Goal: Task Accomplishment & Management: Use online tool/utility

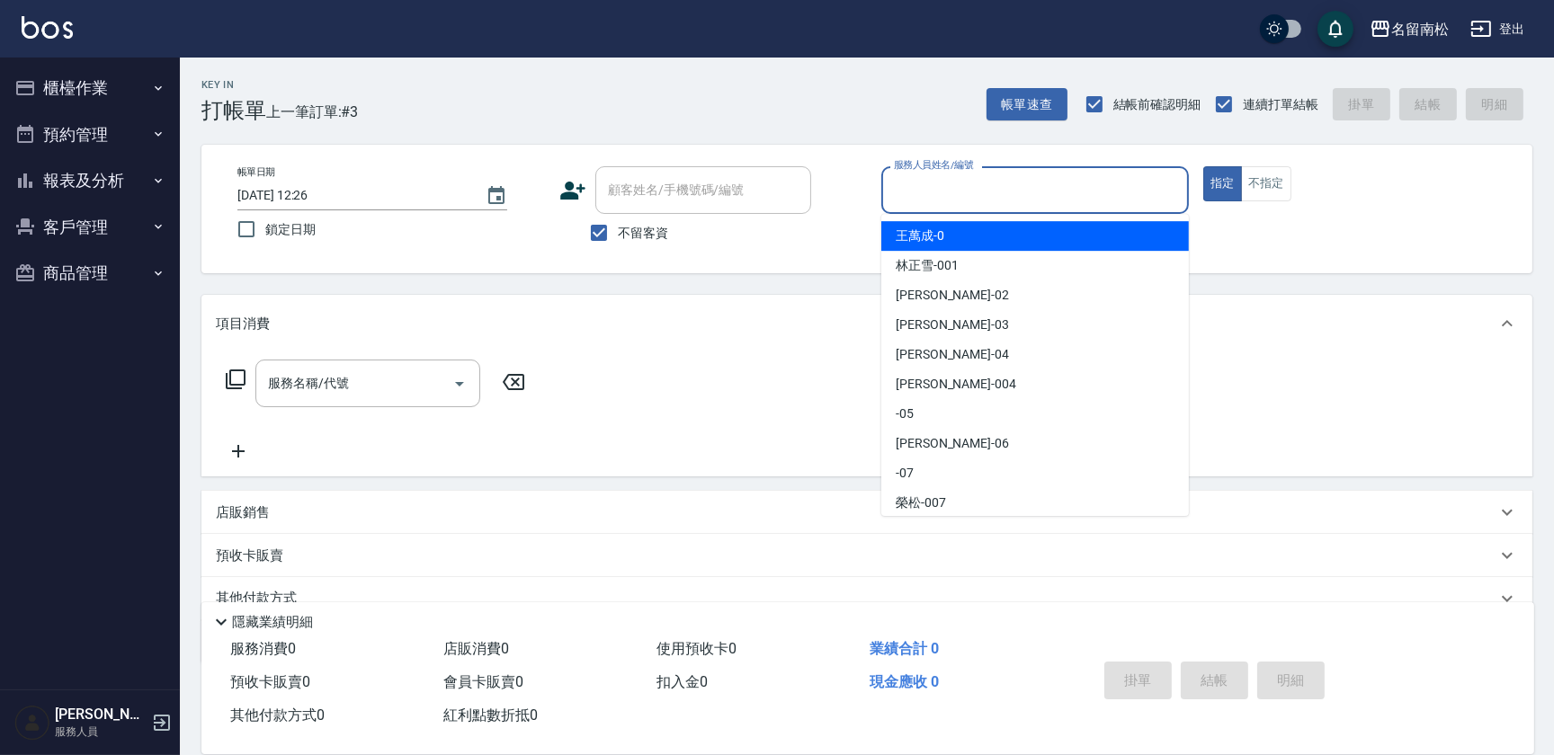
click at [1031, 191] on input "服務人員姓名/編號" at bounding box center [1034, 189] width 291 height 31
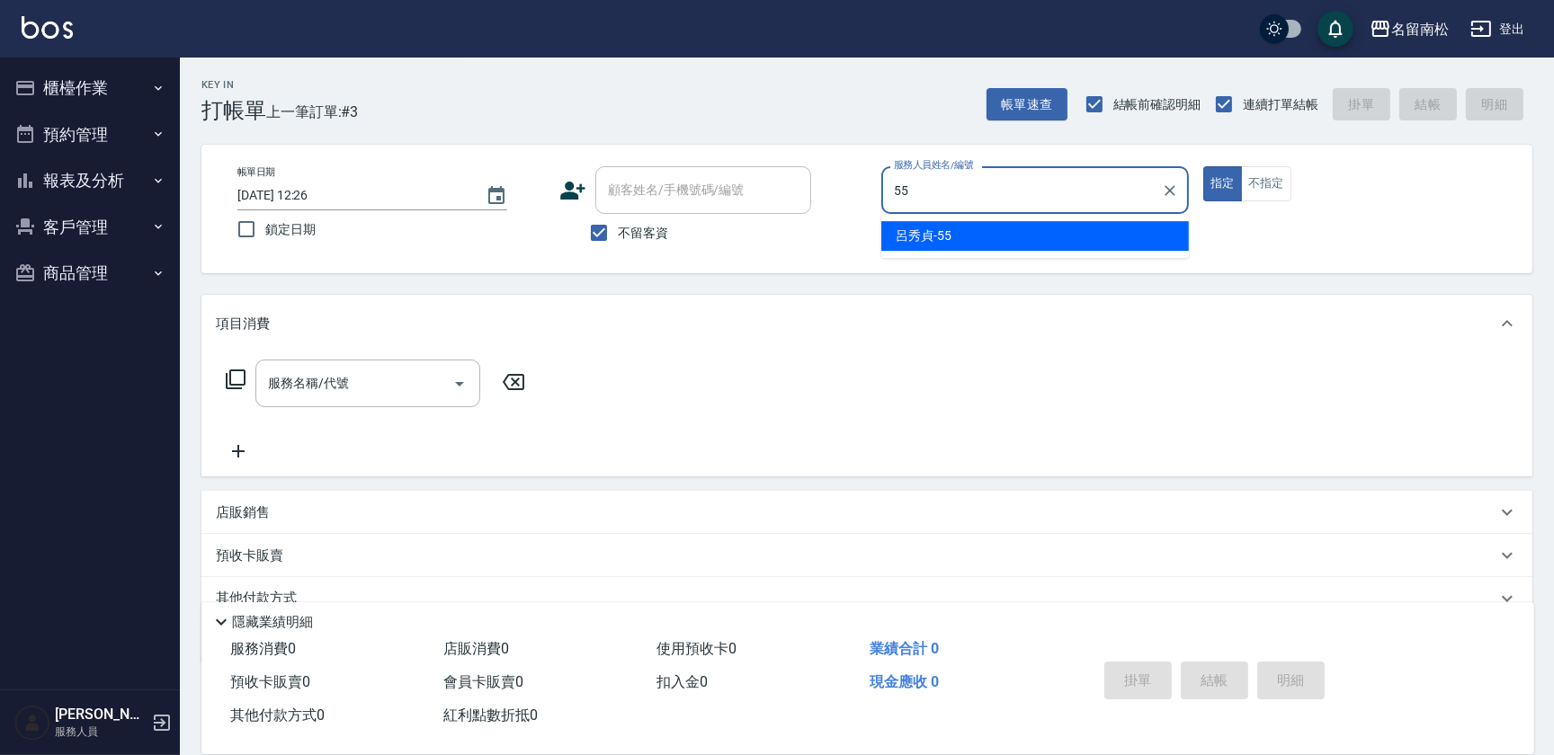
type input "[PERSON_NAME]-55"
type button "true"
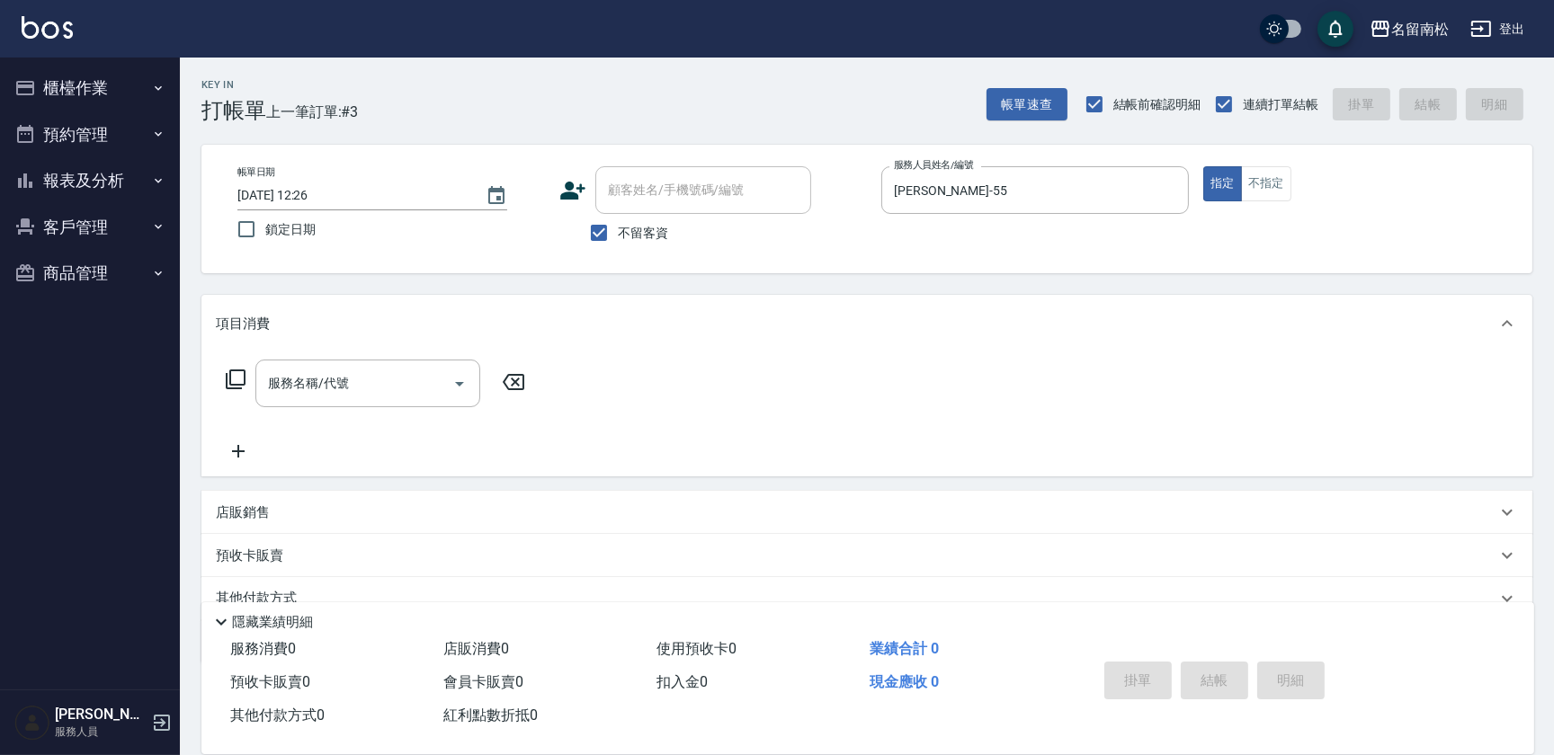
click at [239, 378] on icon at bounding box center [236, 380] width 22 height 22
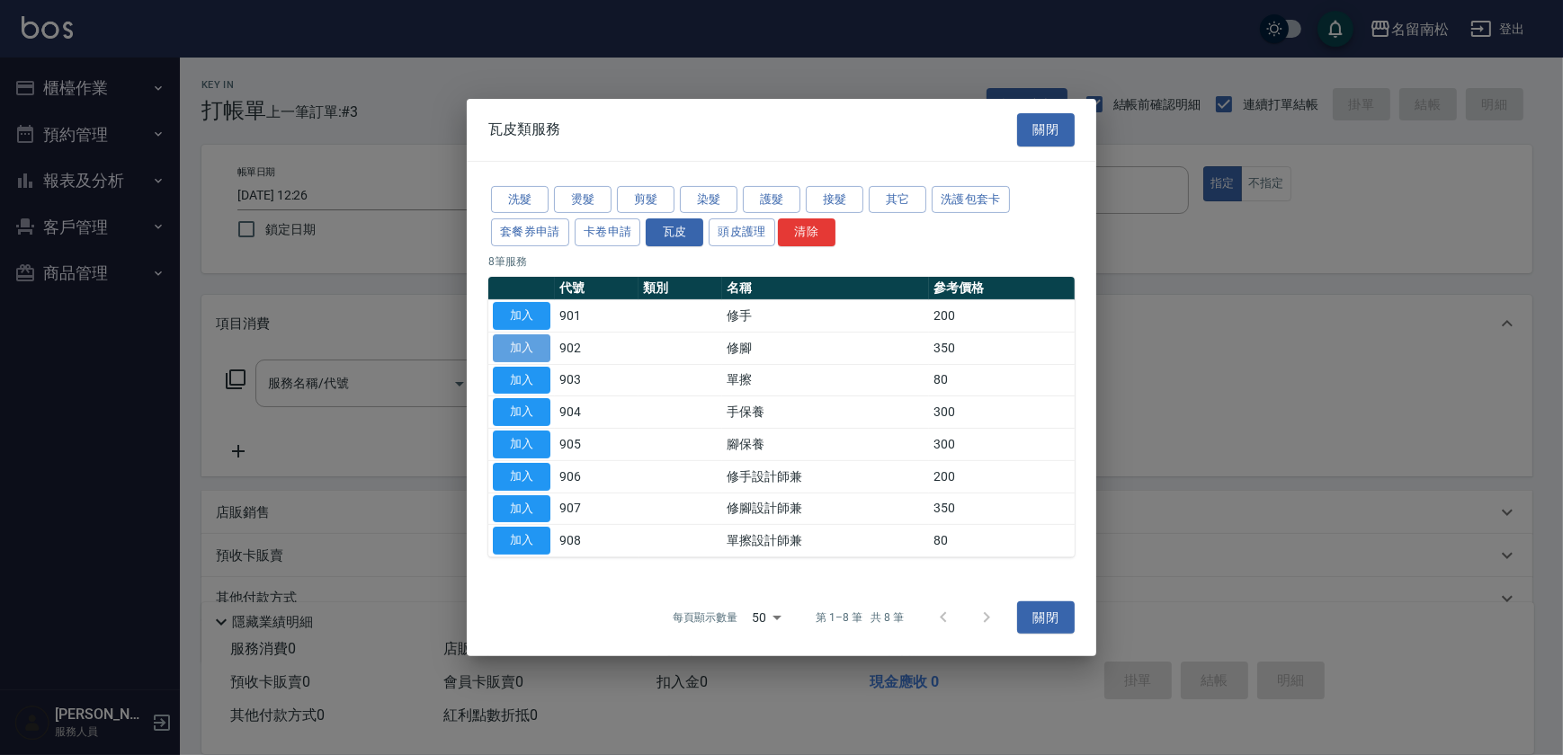
click at [527, 344] on button "加入" at bounding box center [522, 349] width 58 height 28
type input "修腳(902)"
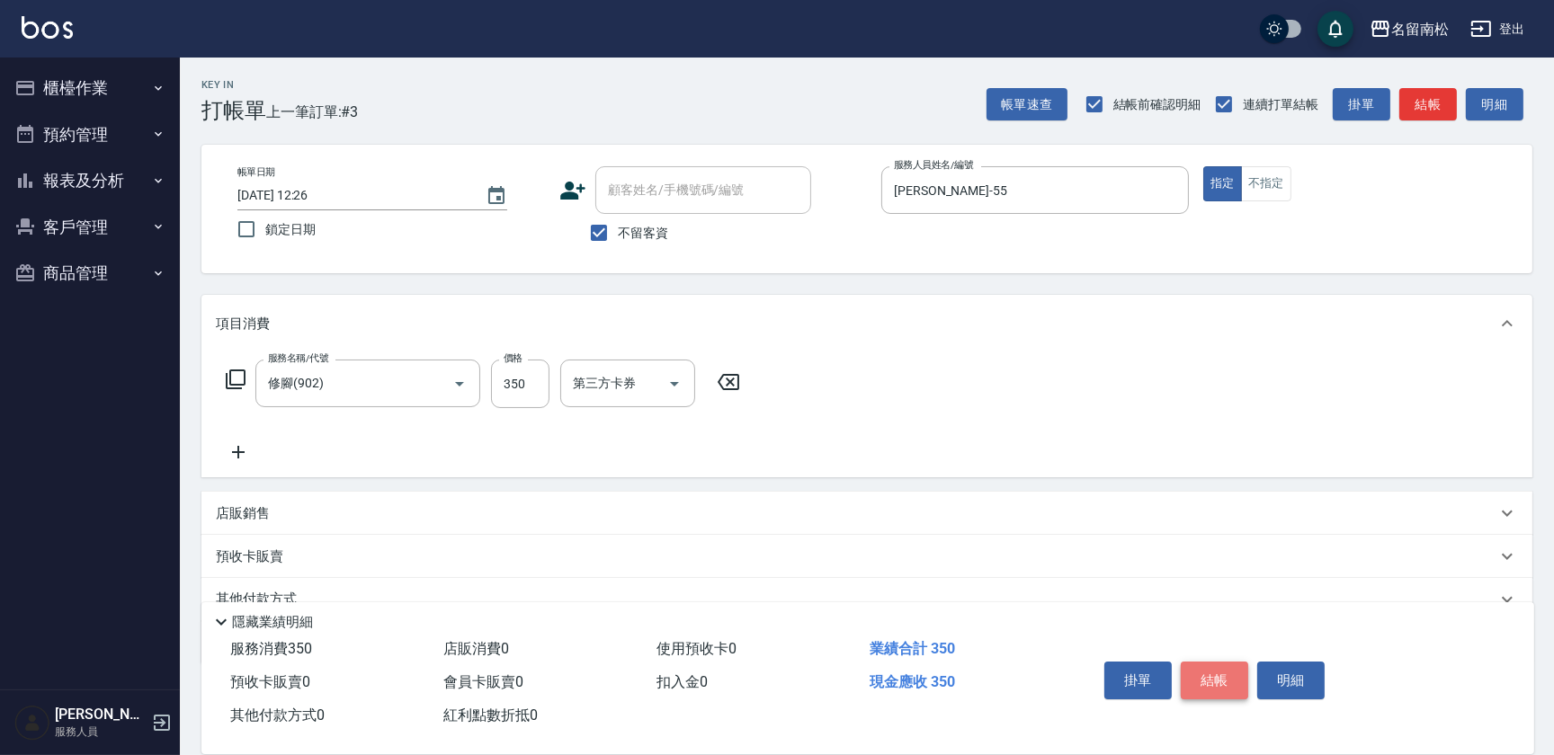
drag, startPoint x: 1218, startPoint y: 676, endPoint x: 1227, endPoint y: 677, distance: 9.0
click at [1227, 677] on button "結帳" at bounding box center [1214, 681] width 67 height 38
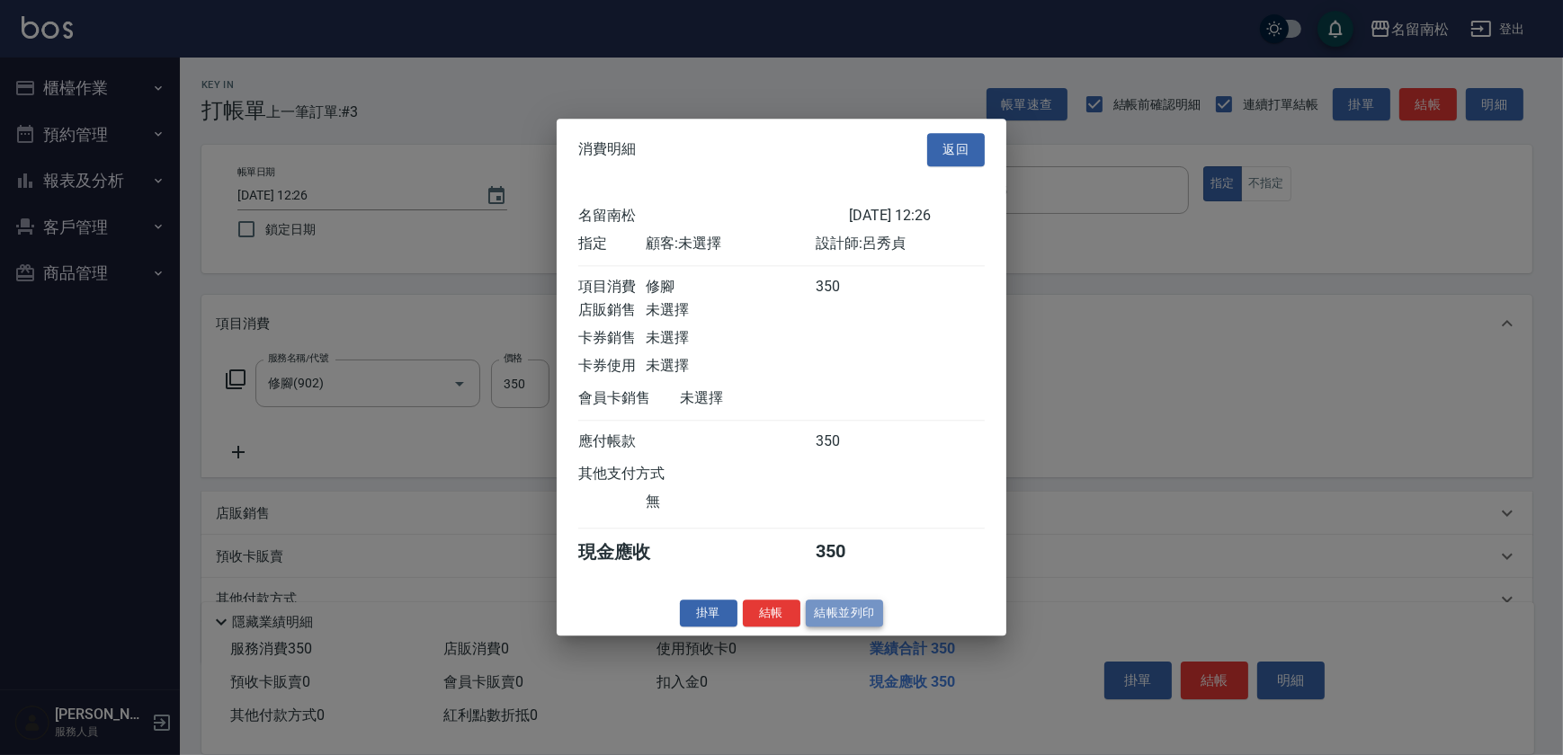
click at [844, 620] on button "結帳並列印" at bounding box center [845, 614] width 78 height 28
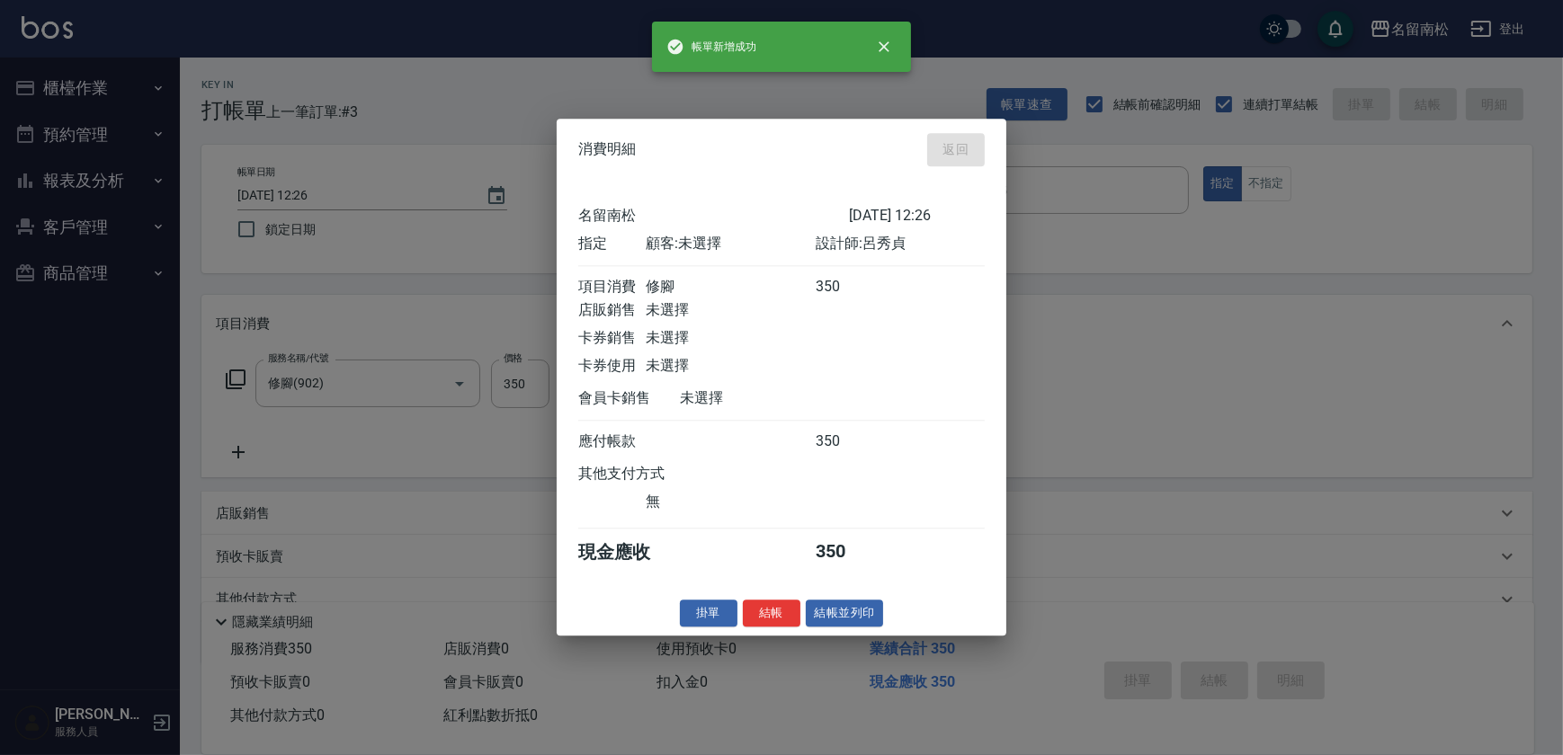
type input "[DATE] 13:05"
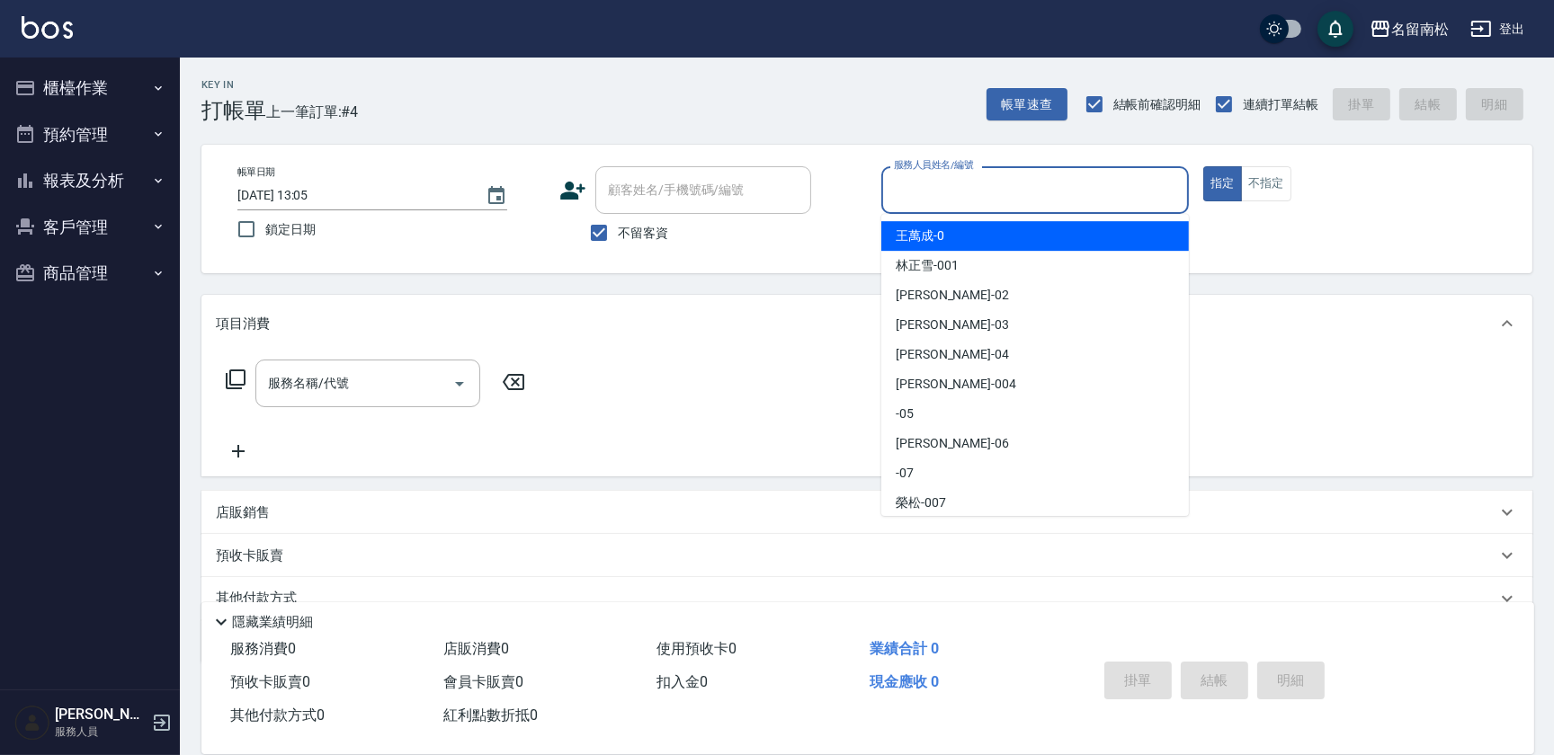
click at [971, 200] on input "服務人員姓名/編號" at bounding box center [1034, 189] width 291 height 31
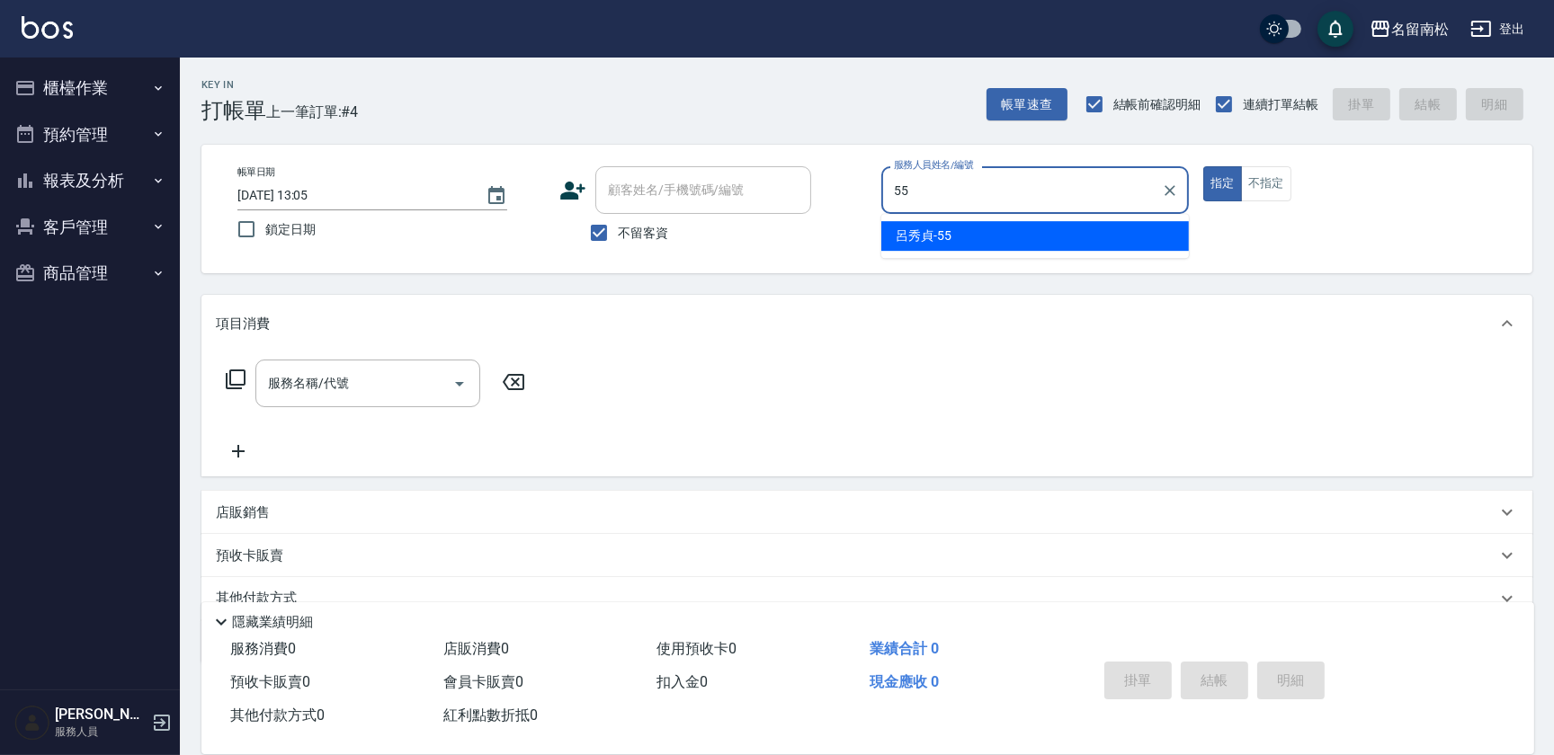
type input "[PERSON_NAME]-55"
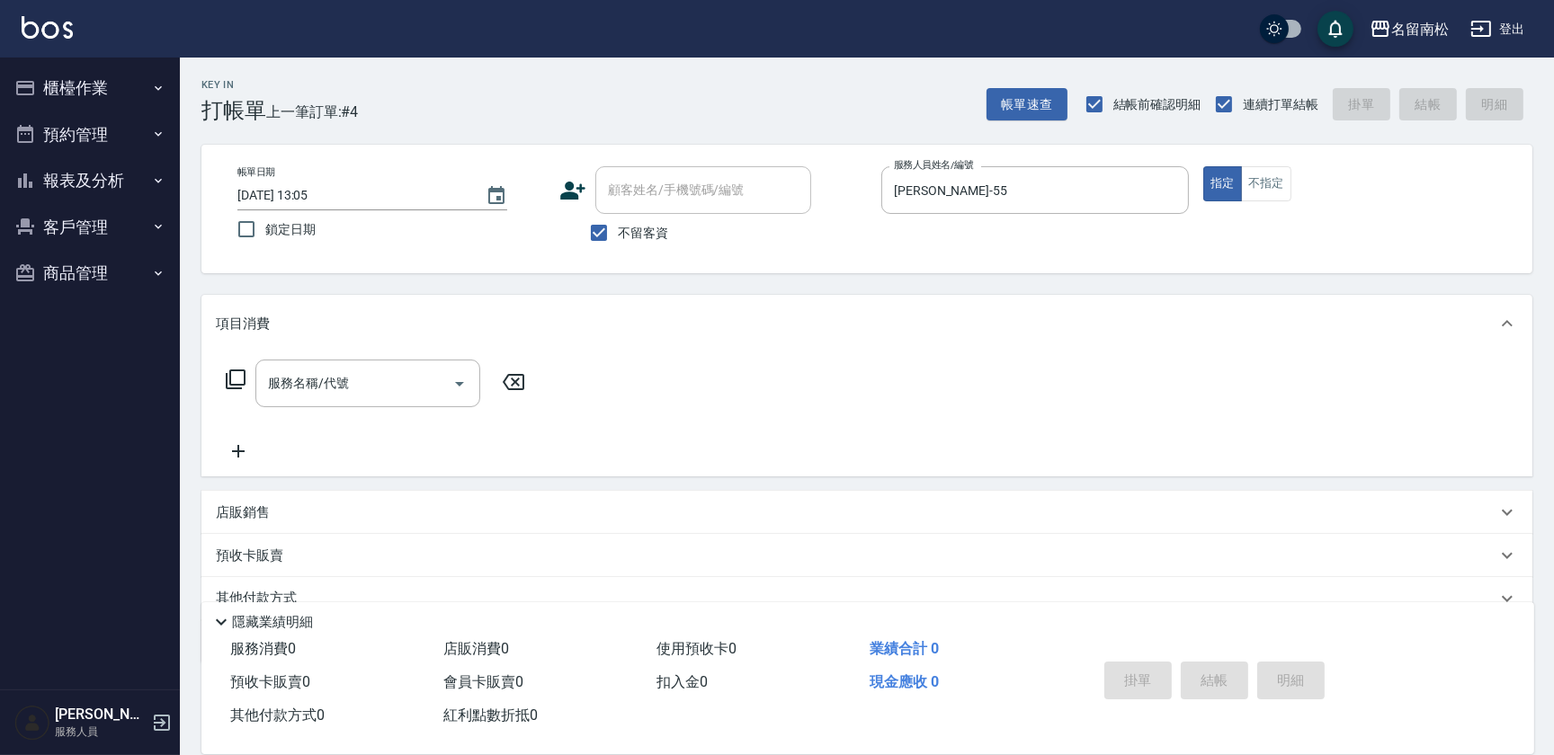
click at [235, 378] on icon at bounding box center [236, 380] width 22 height 22
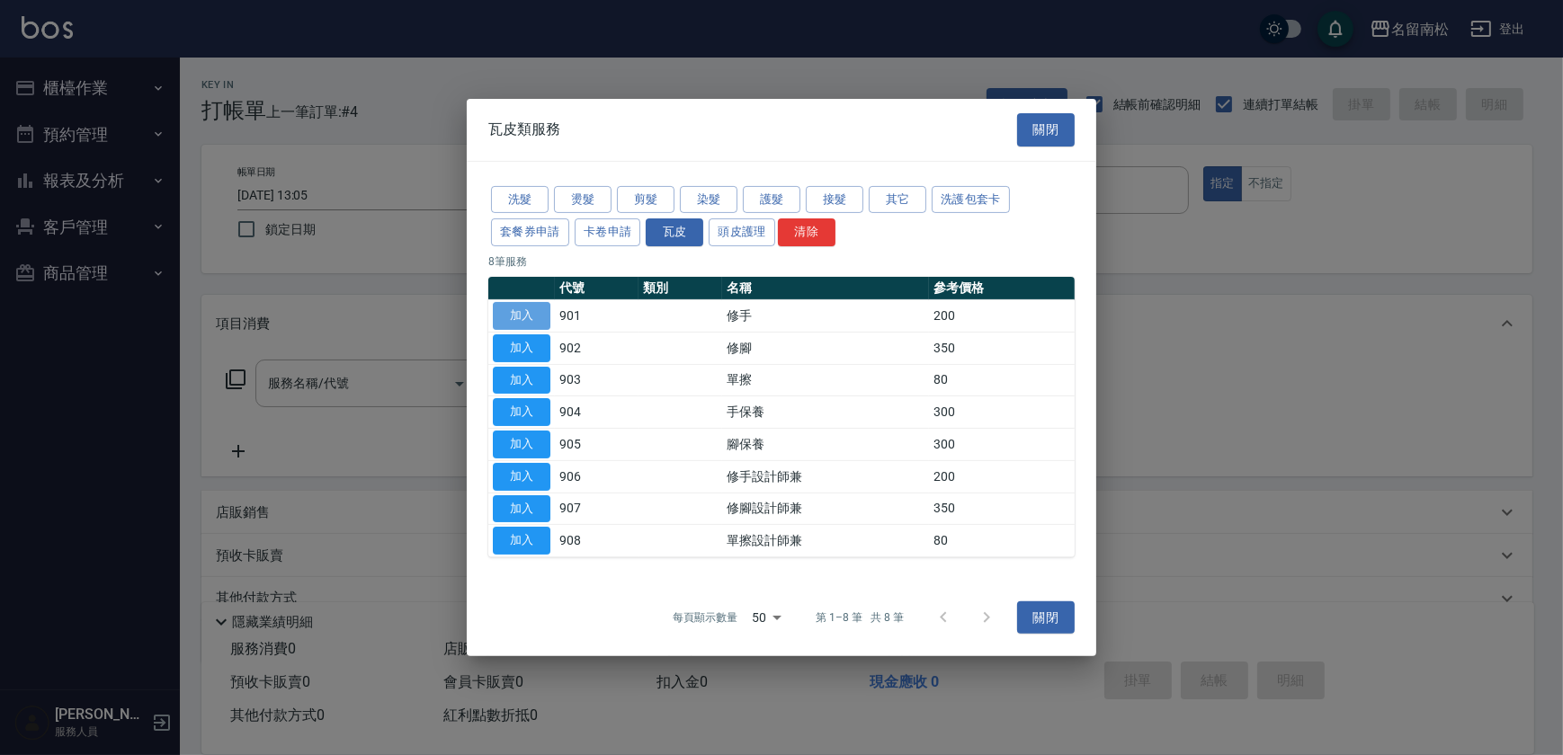
drag, startPoint x: 529, startPoint y: 319, endPoint x: 531, endPoint y: 346, distance: 27.0
click at [530, 320] on button "加入" at bounding box center [522, 316] width 58 height 28
type input "修手(901)"
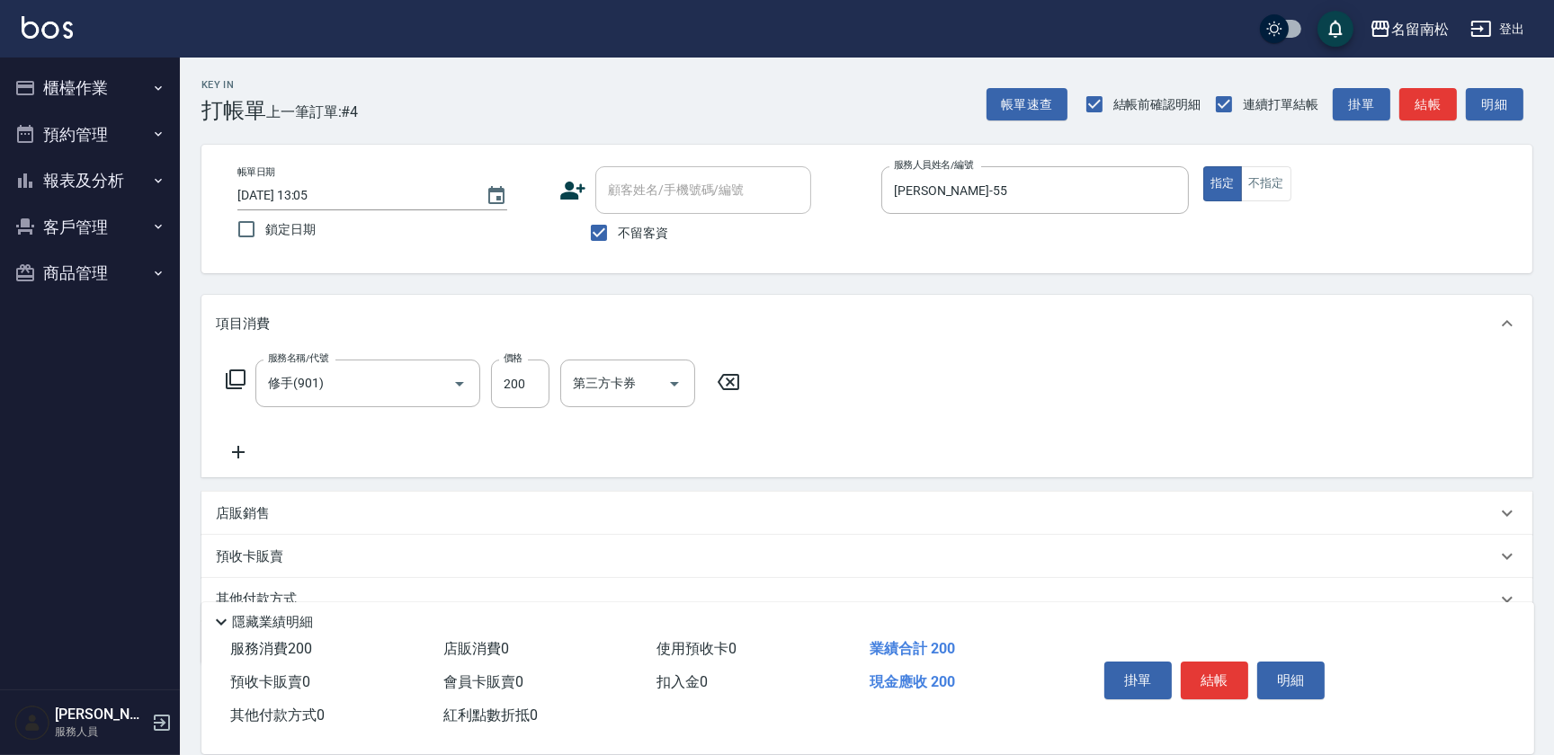
click at [236, 383] on icon at bounding box center [236, 380] width 22 height 22
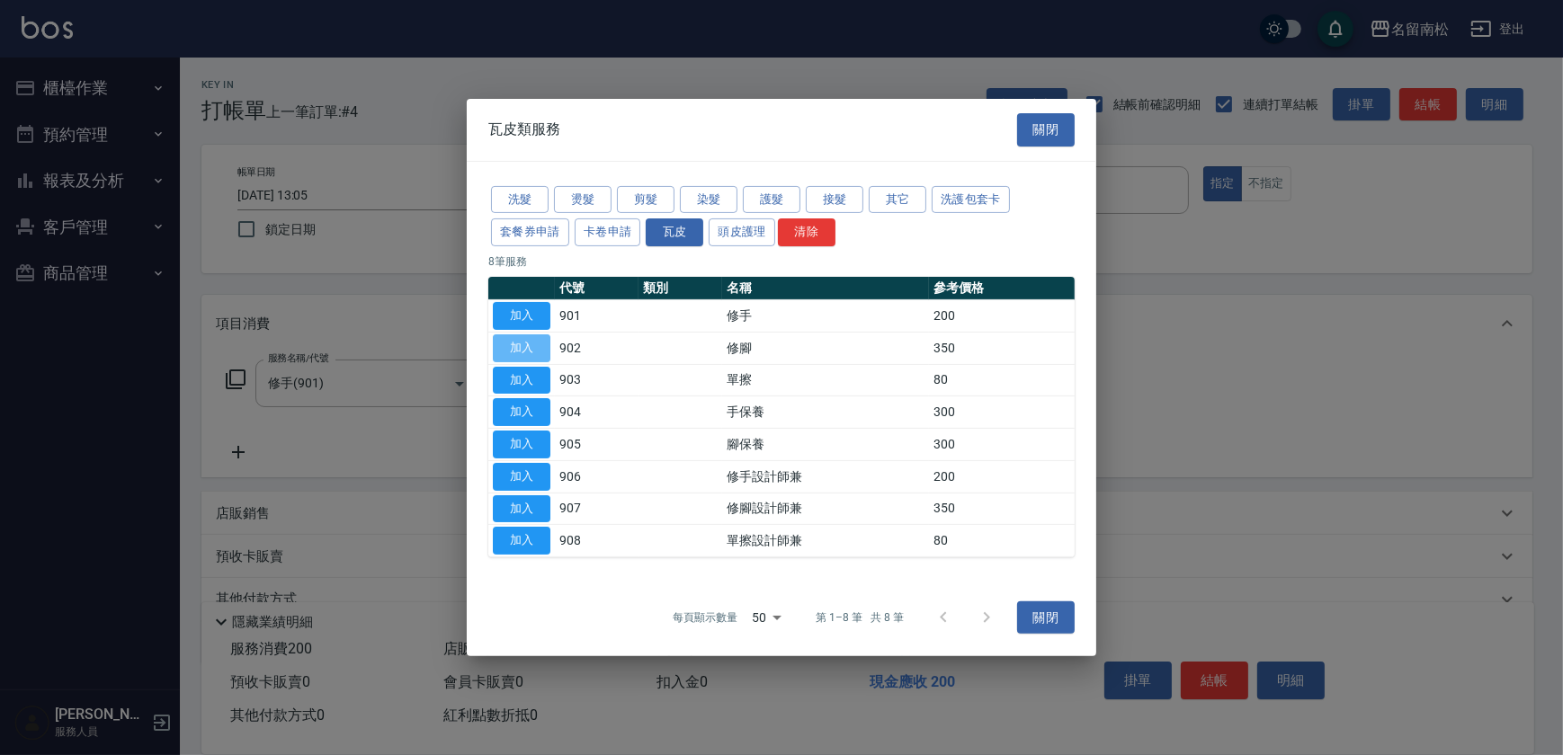
drag, startPoint x: 541, startPoint y: 345, endPoint x: 557, endPoint y: 367, distance: 26.4
click at [549, 358] on button "加入" at bounding box center [522, 349] width 58 height 28
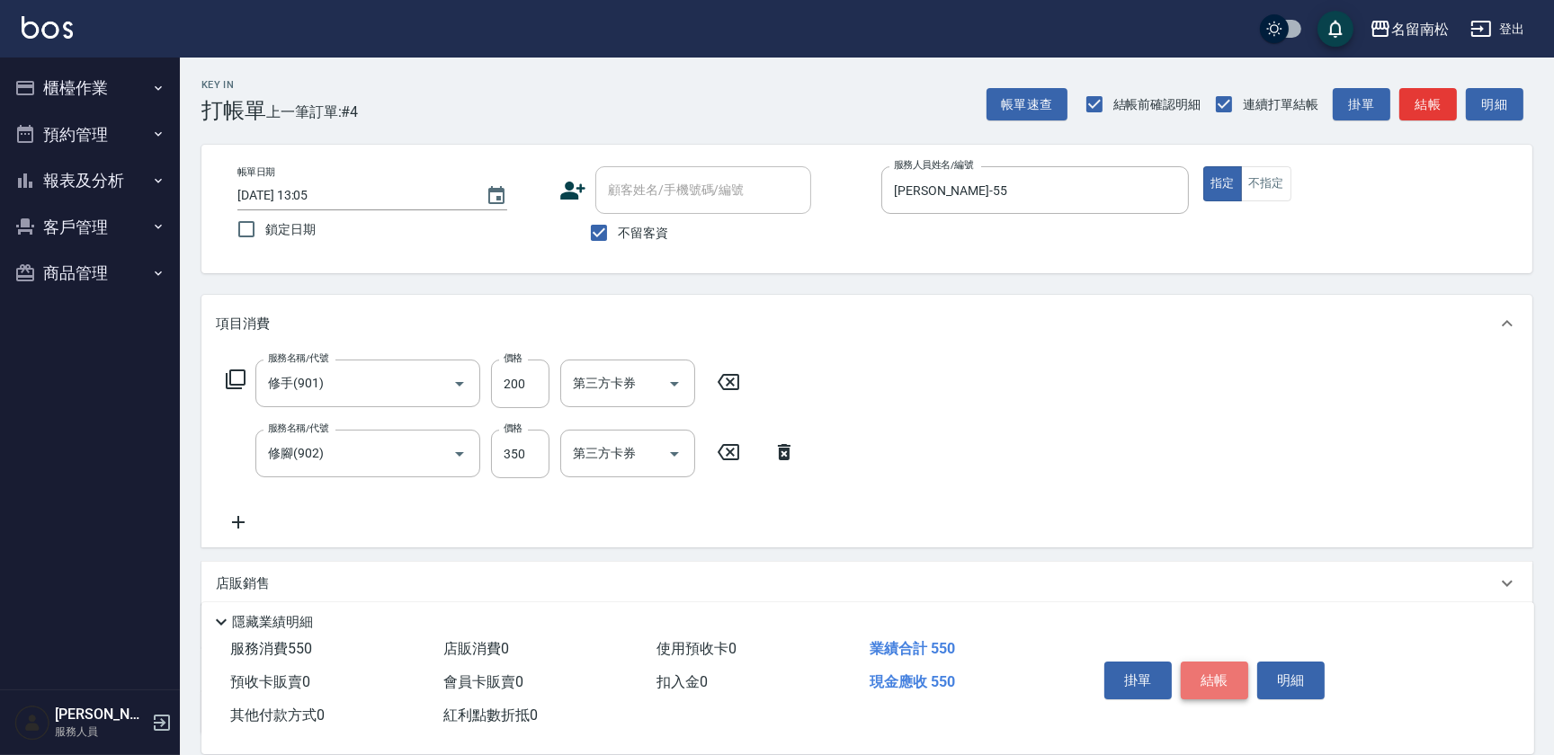
click at [1218, 668] on button "結帳" at bounding box center [1214, 681] width 67 height 38
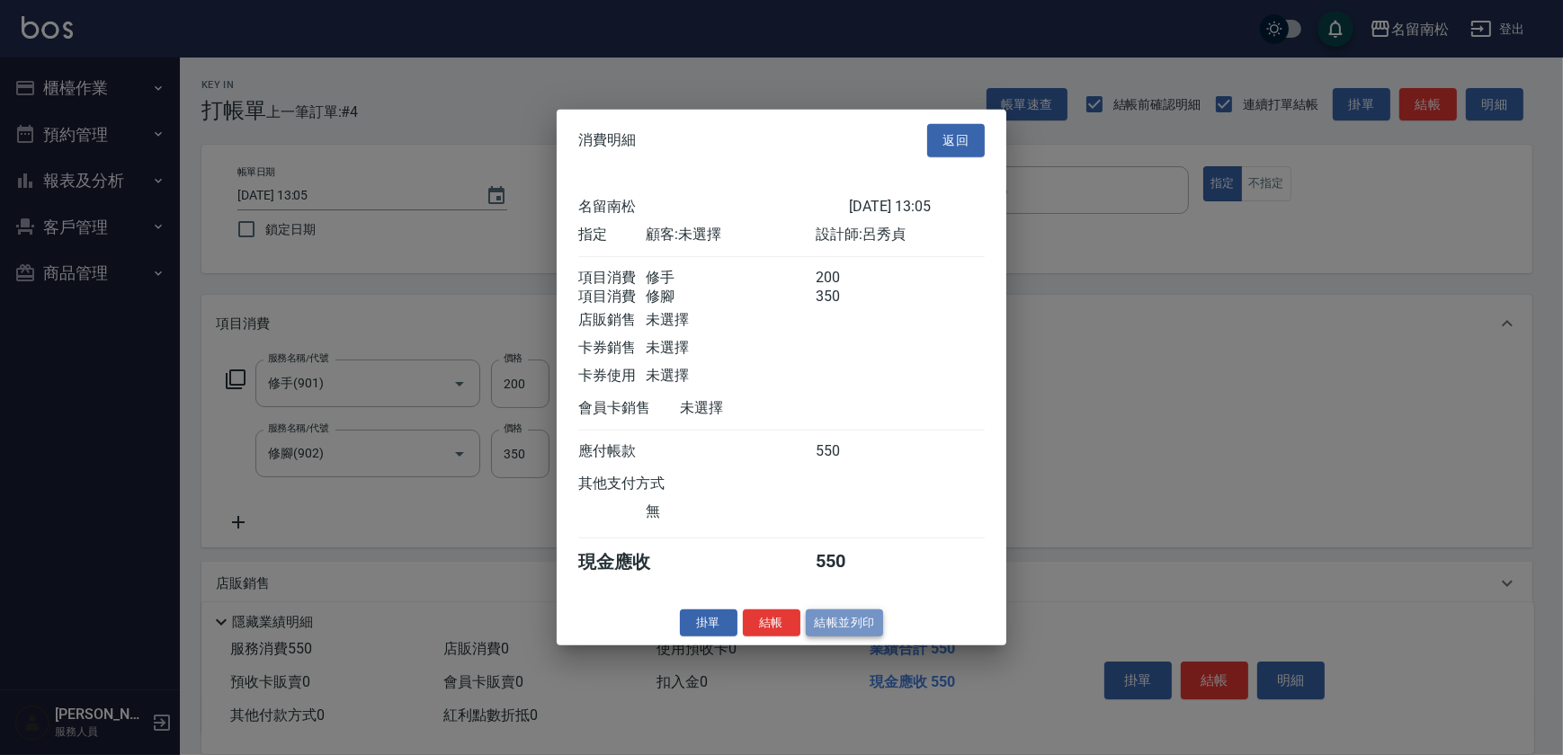
click at [846, 627] on button "結帳並列印" at bounding box center [845, 623] width 78 height 28
